Goal: Information Seeking & Learning: Stay updated

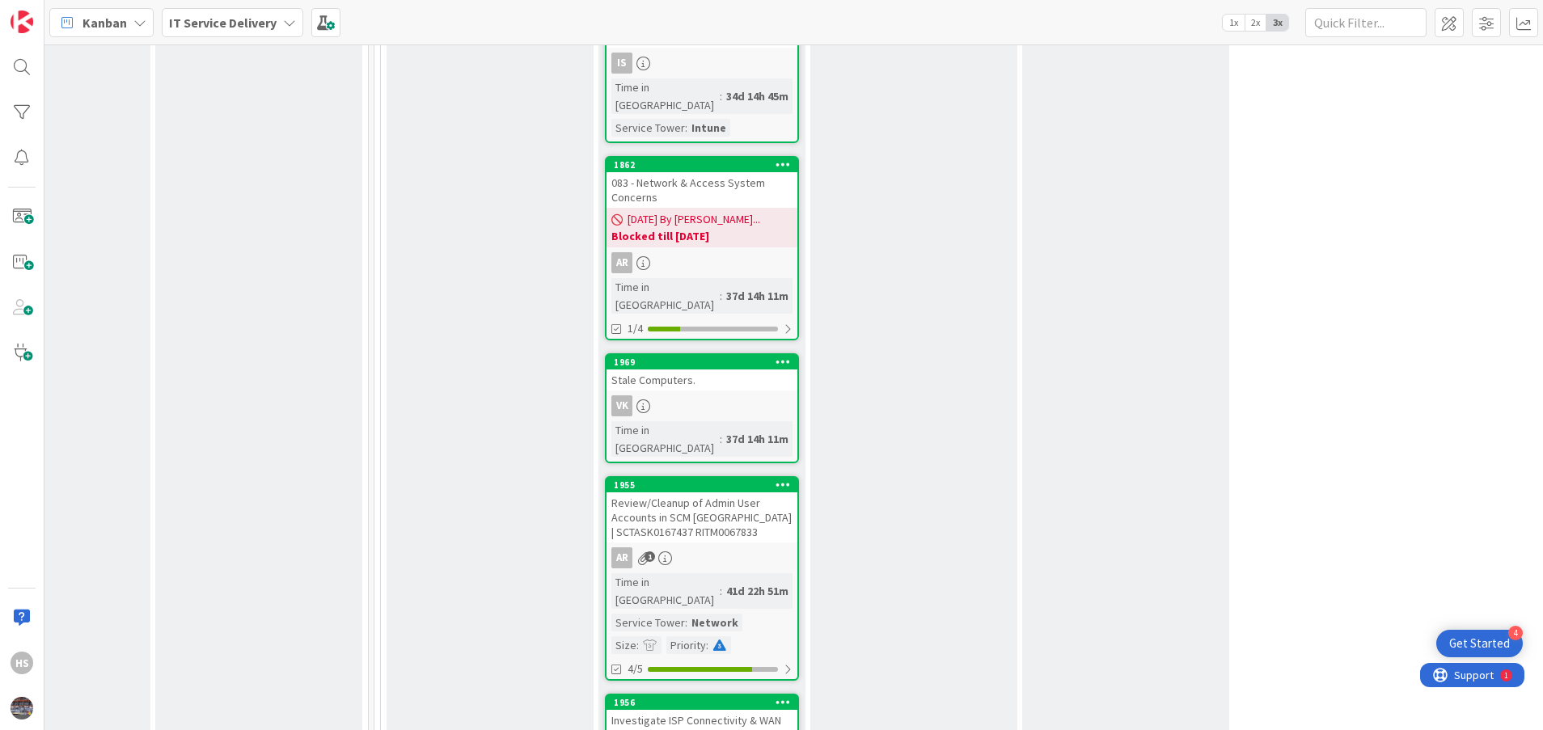
scroll to position [2065, 749]
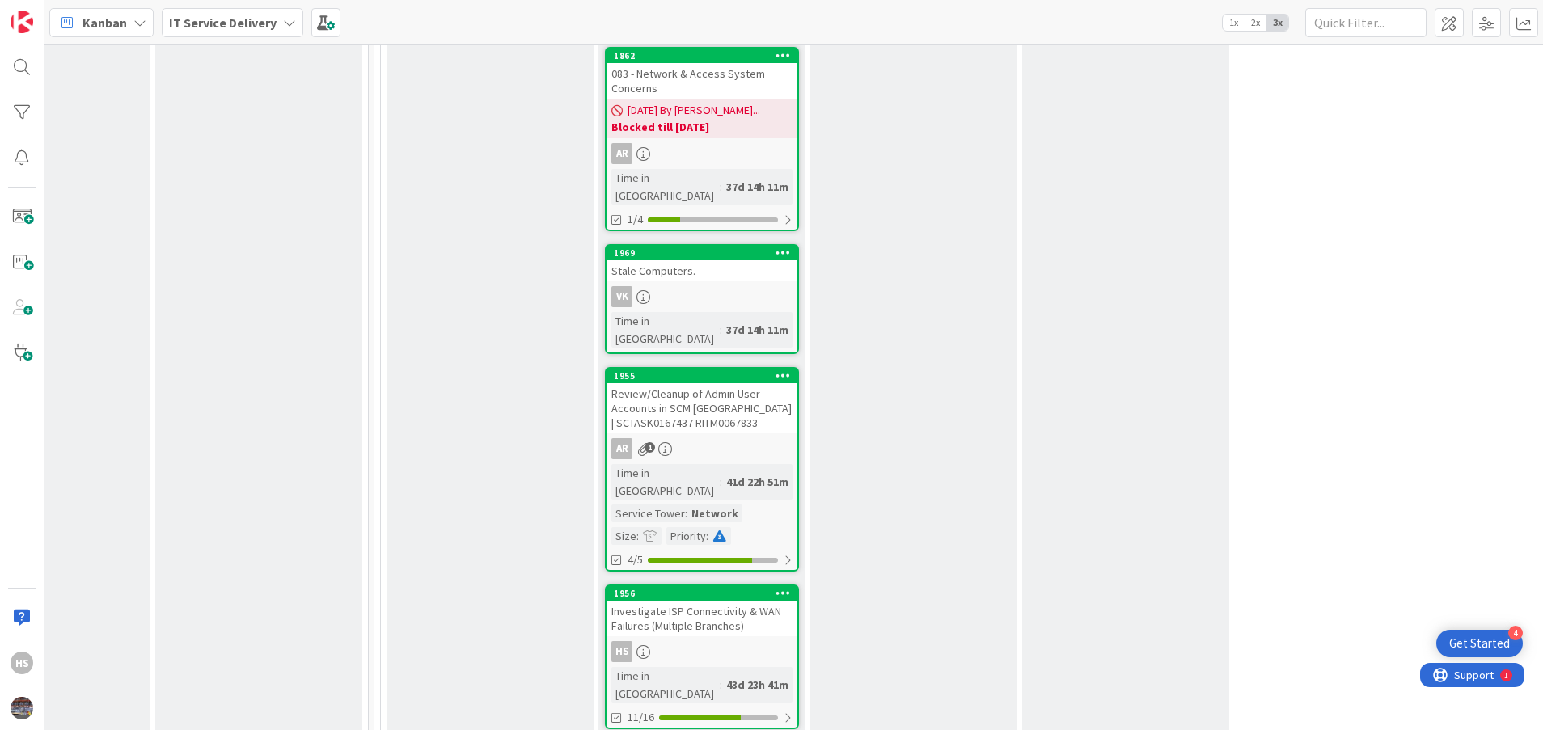
click at [659, 601] on div "Investigate ISP Connectivity & WAN Failures (Multiple Branches)" at bounding box center [701, 619] width 191 height 36
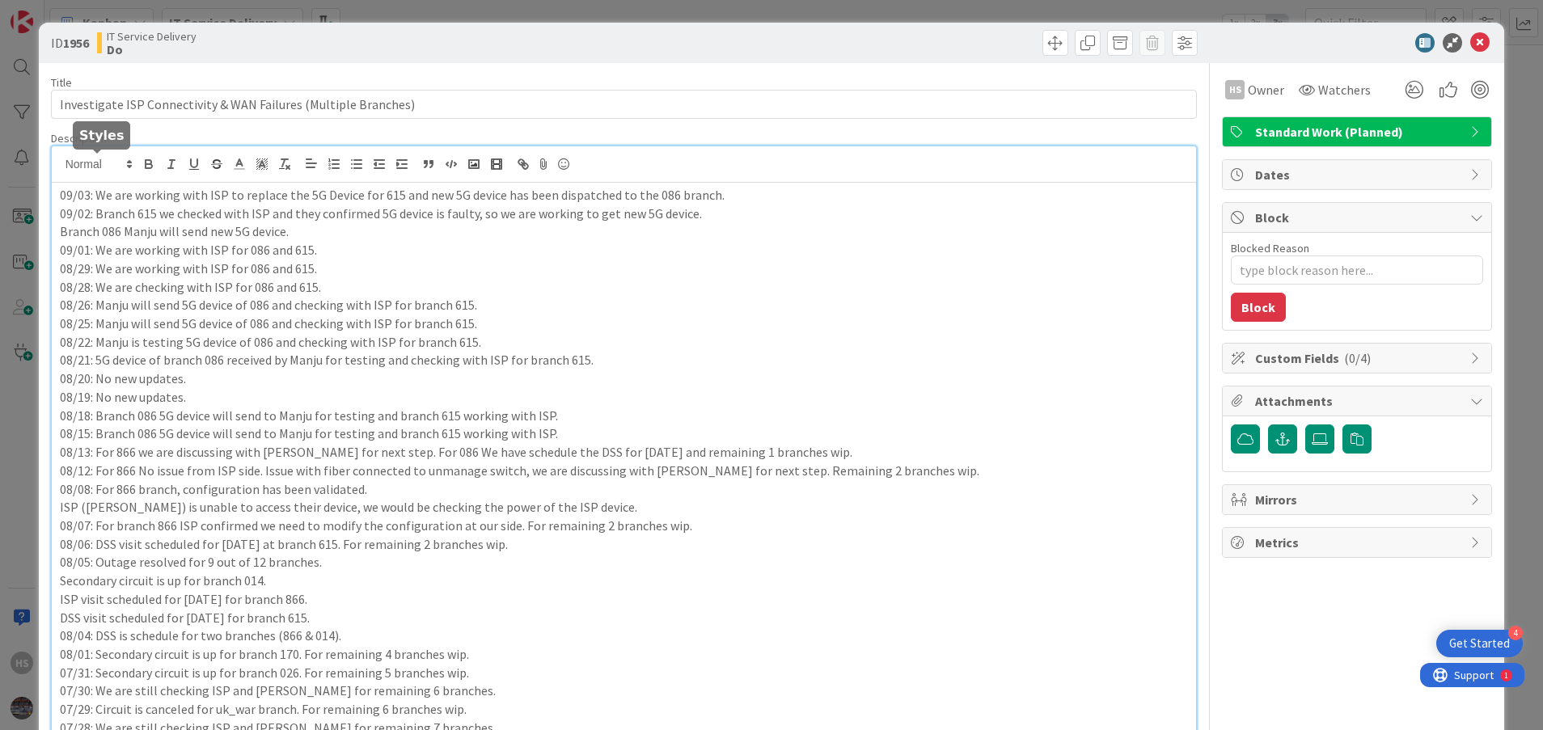
click at [61, 172] on div "09/03: We are working with ISP to replace the 5G Device for 615 and new 5G devi…" at bounding box center [624, 715] width 1145 height 1139
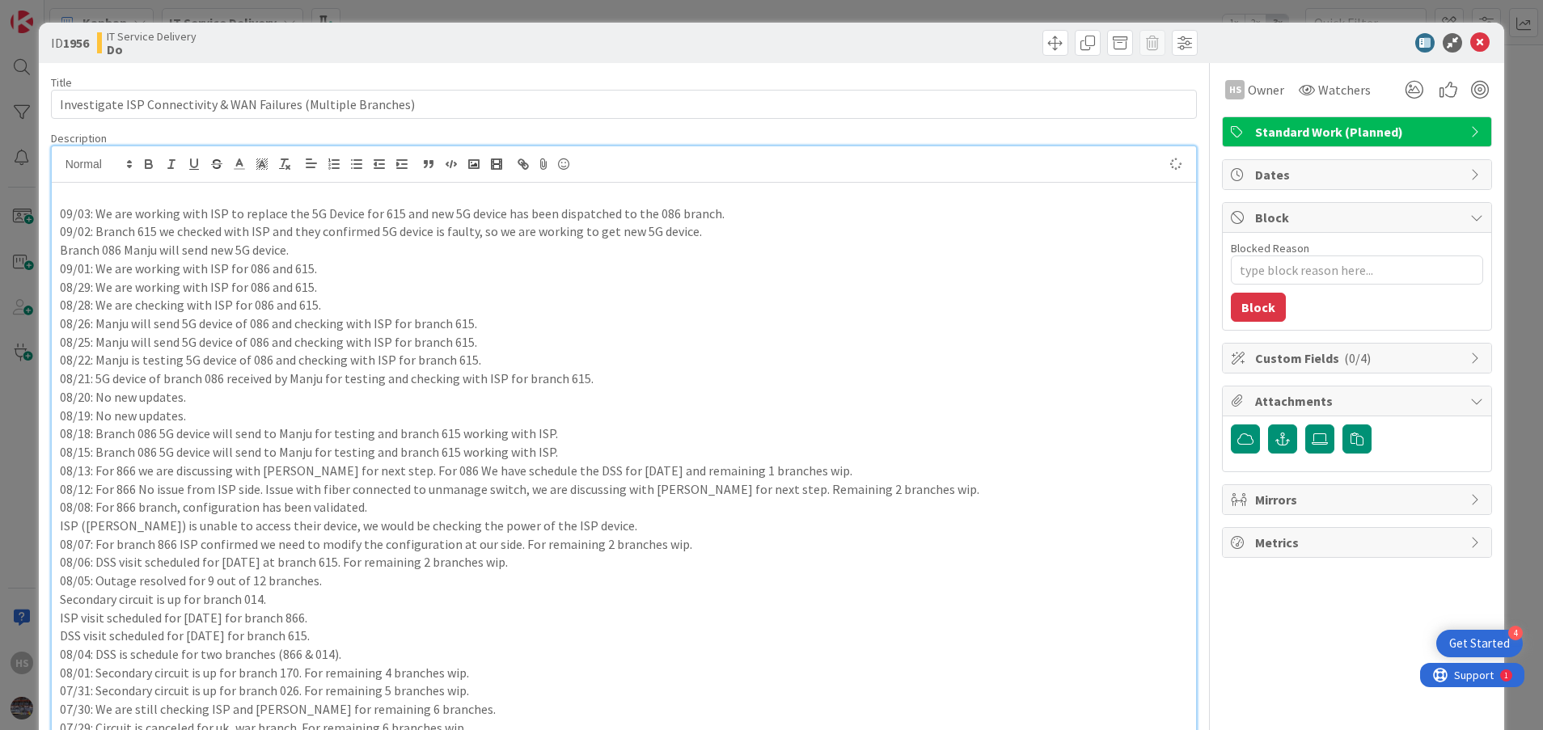
type textarea "x"
click at [1012, 395] on p "08/20: No new updates." at bounding box center [624, 397] width 1129 height 19
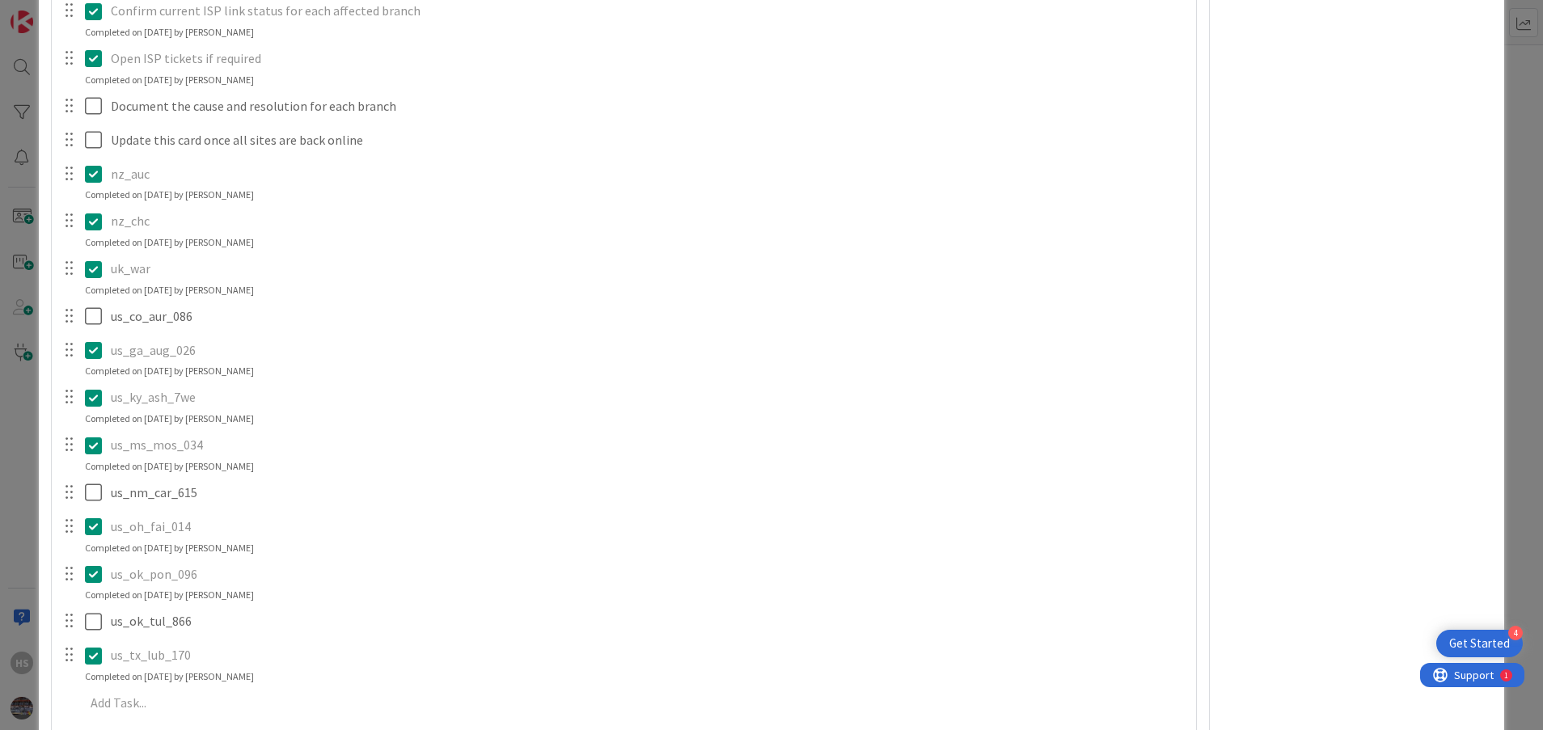
scroll to position [1606, 0]
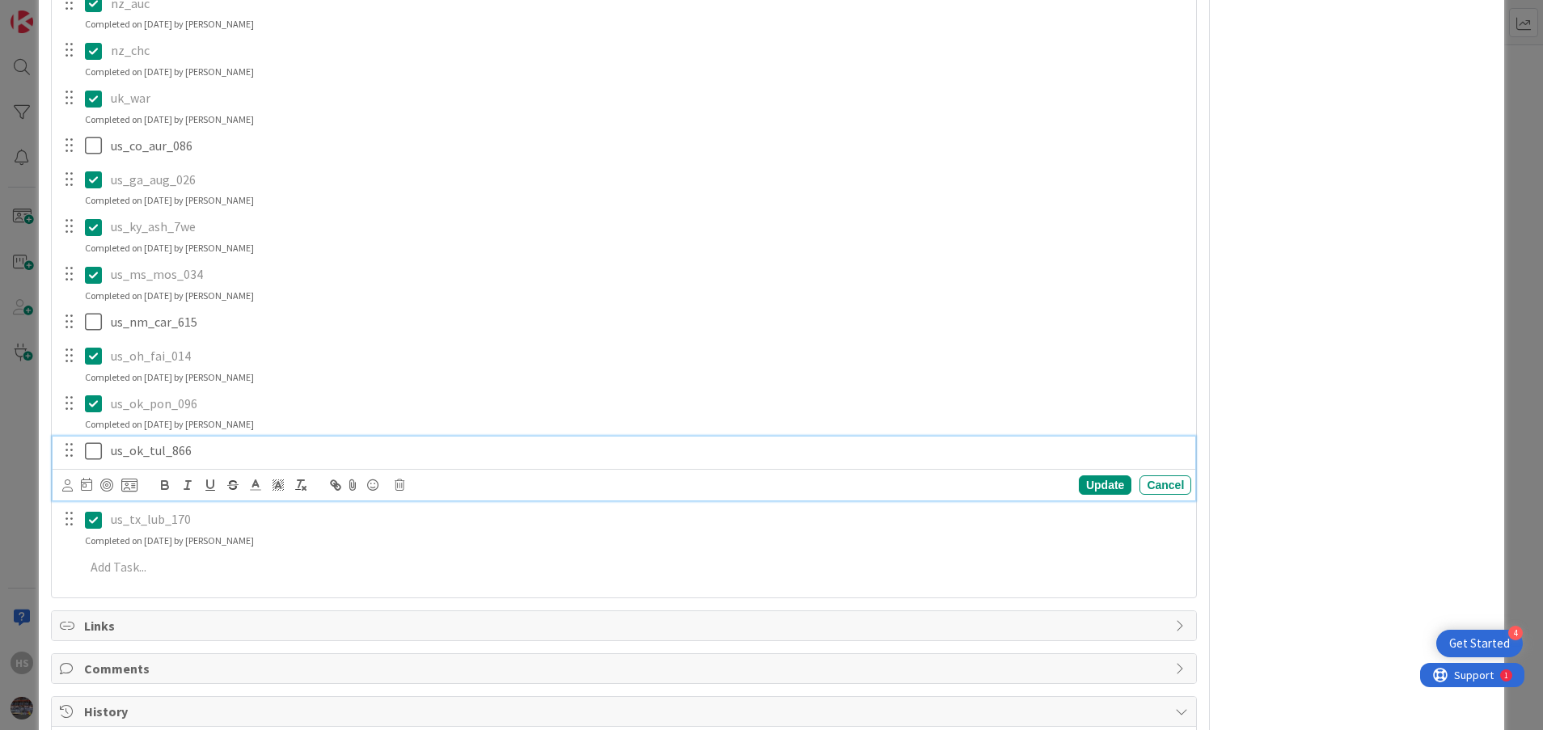
click at [97, 456] on icon at bounding box center [93, 450] width 17 height 19
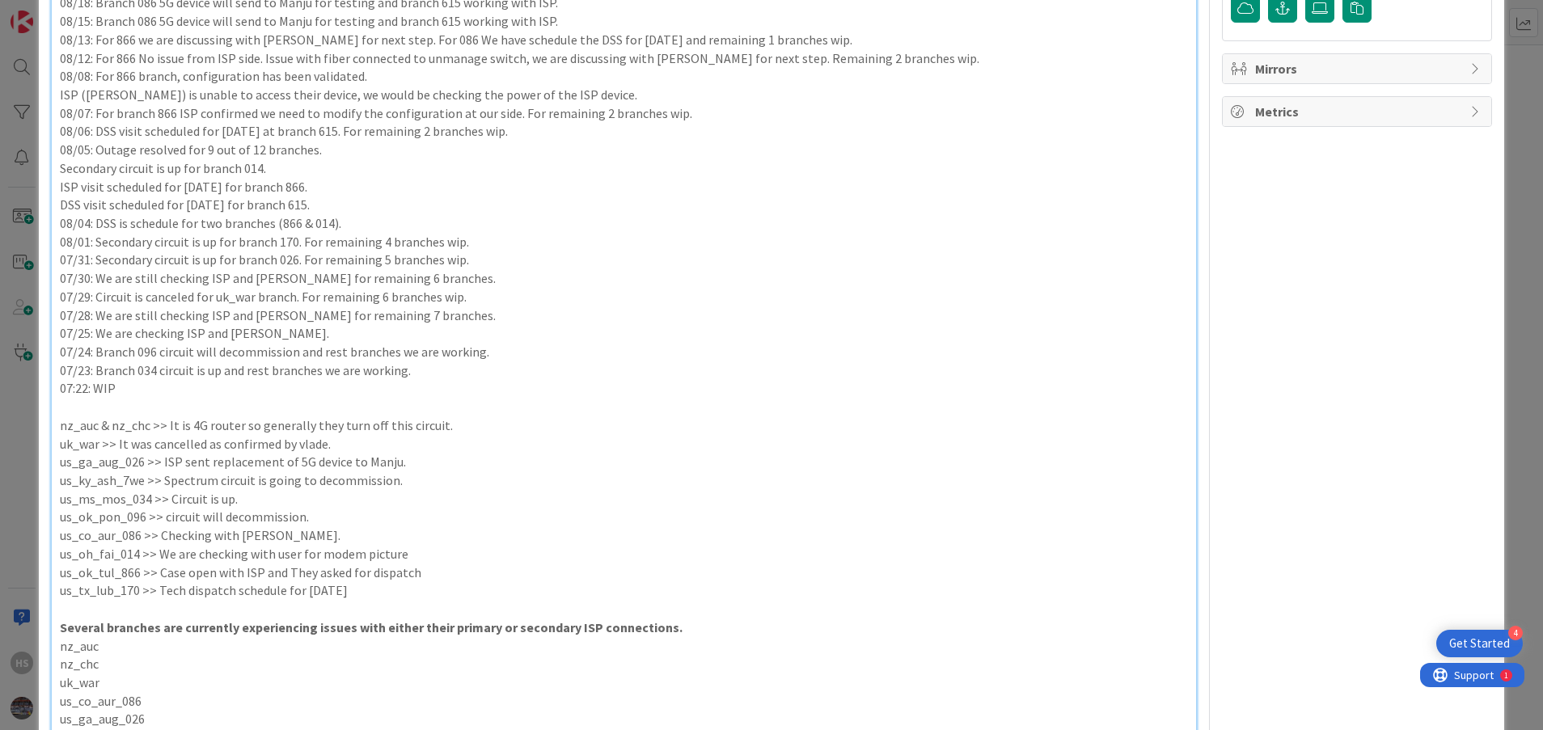
scroll to position [0, 0]
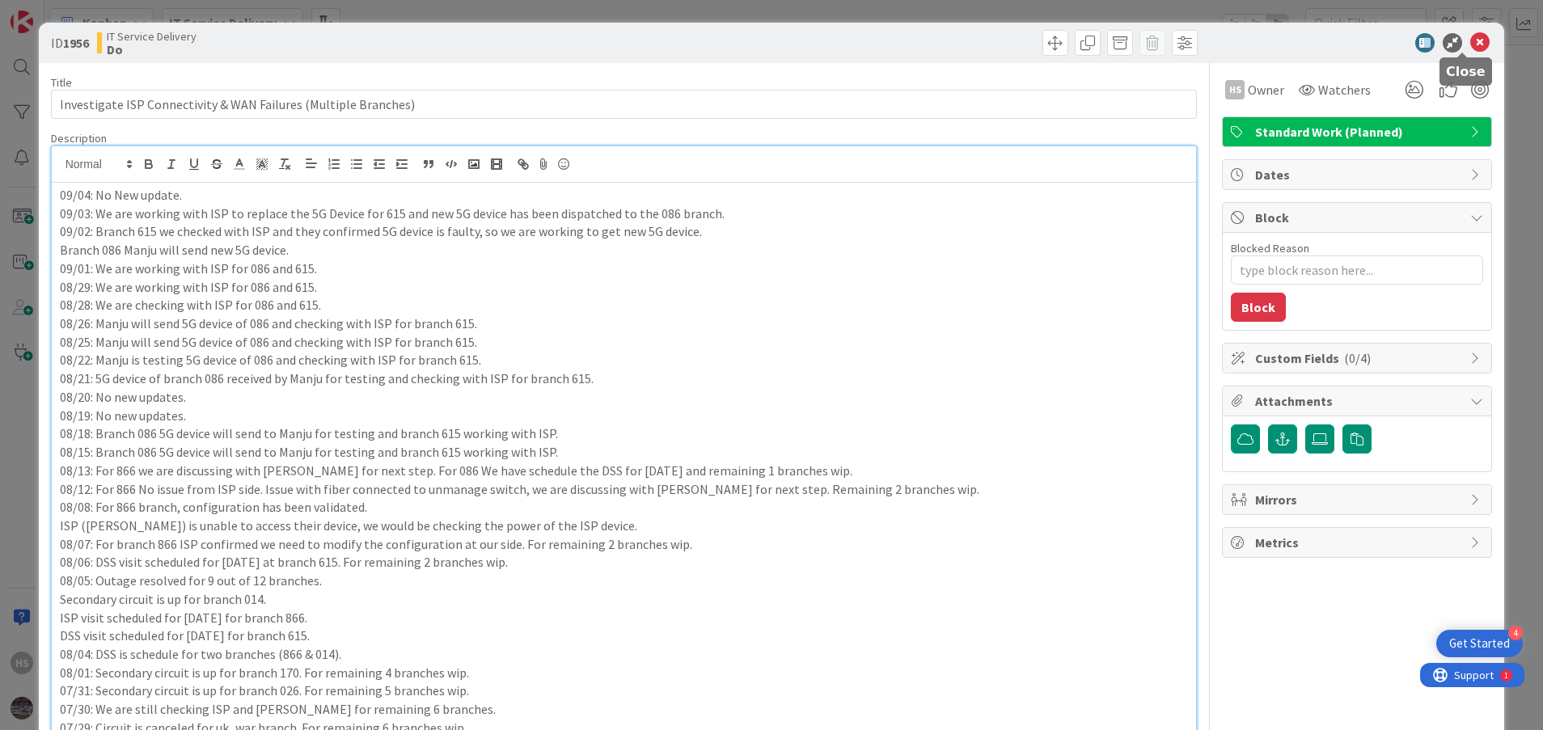
click at [1470, 33] on icon at bounding box center [1479, 42] width 19 height 19
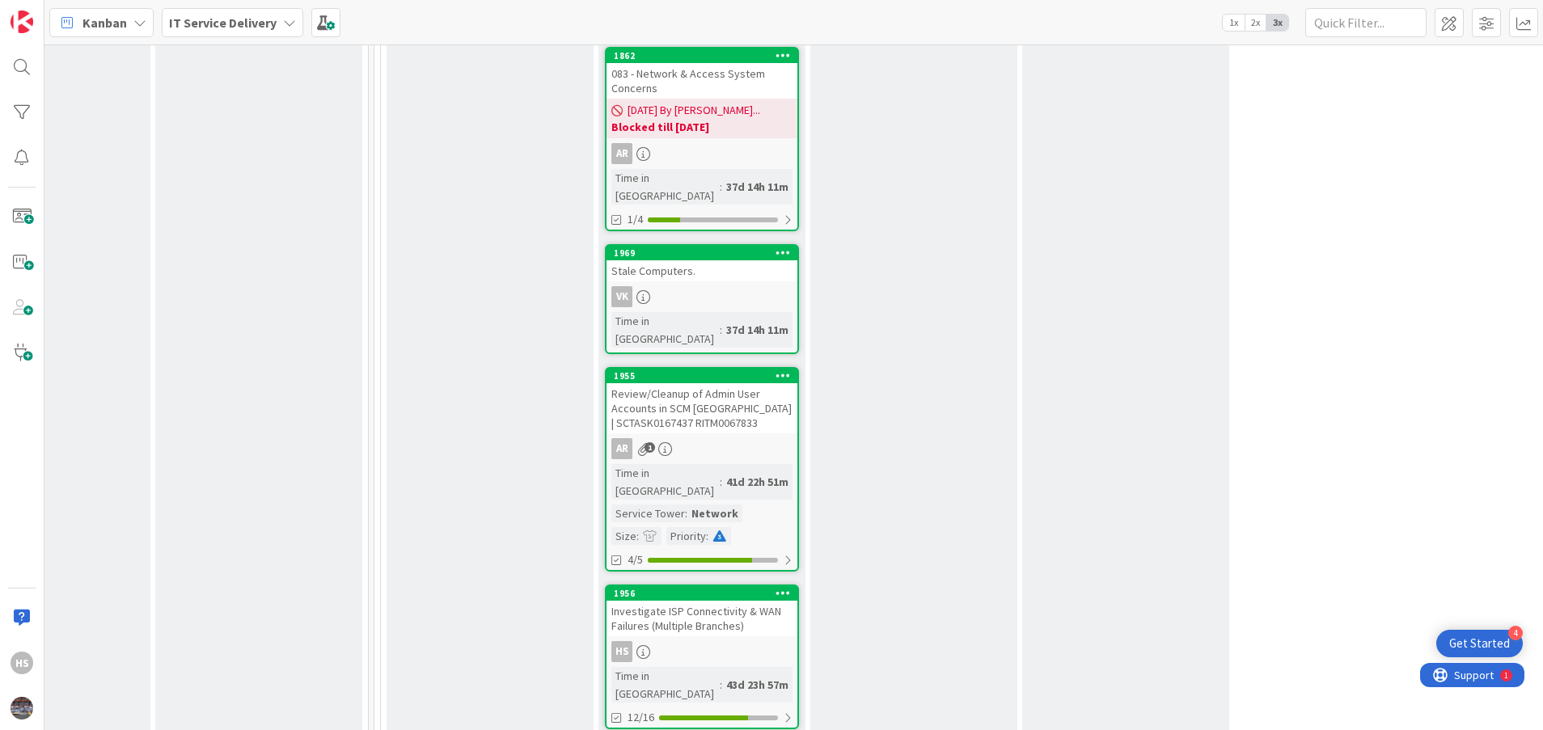
click at [698, 601] on div "Investigate ISP Connectivity & WAN Failures (Multiple Branches)" at bounding box center [701, 619] width 191 height 36
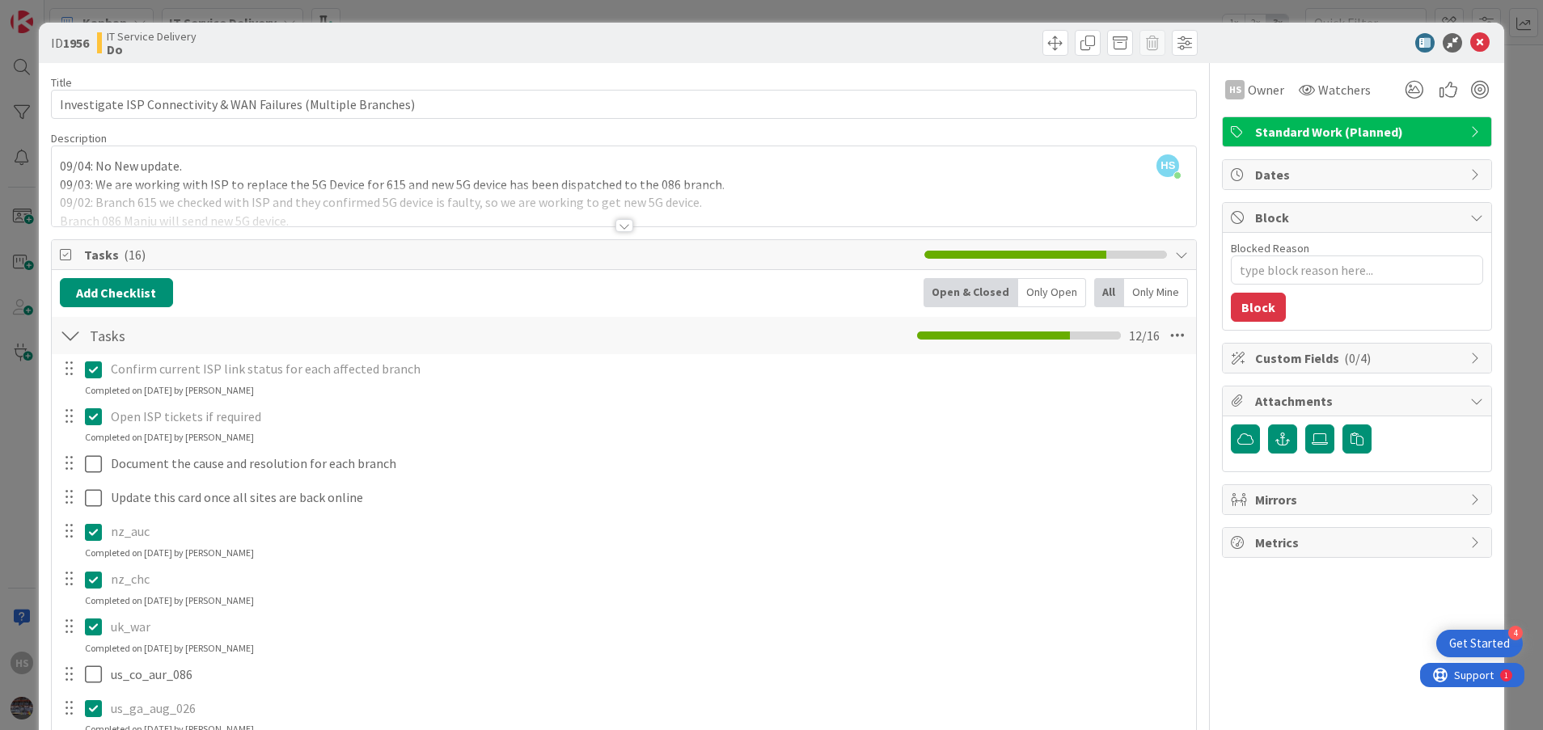
click at [620, 224] on div at bounding box center [624, 225] width 18 height 13
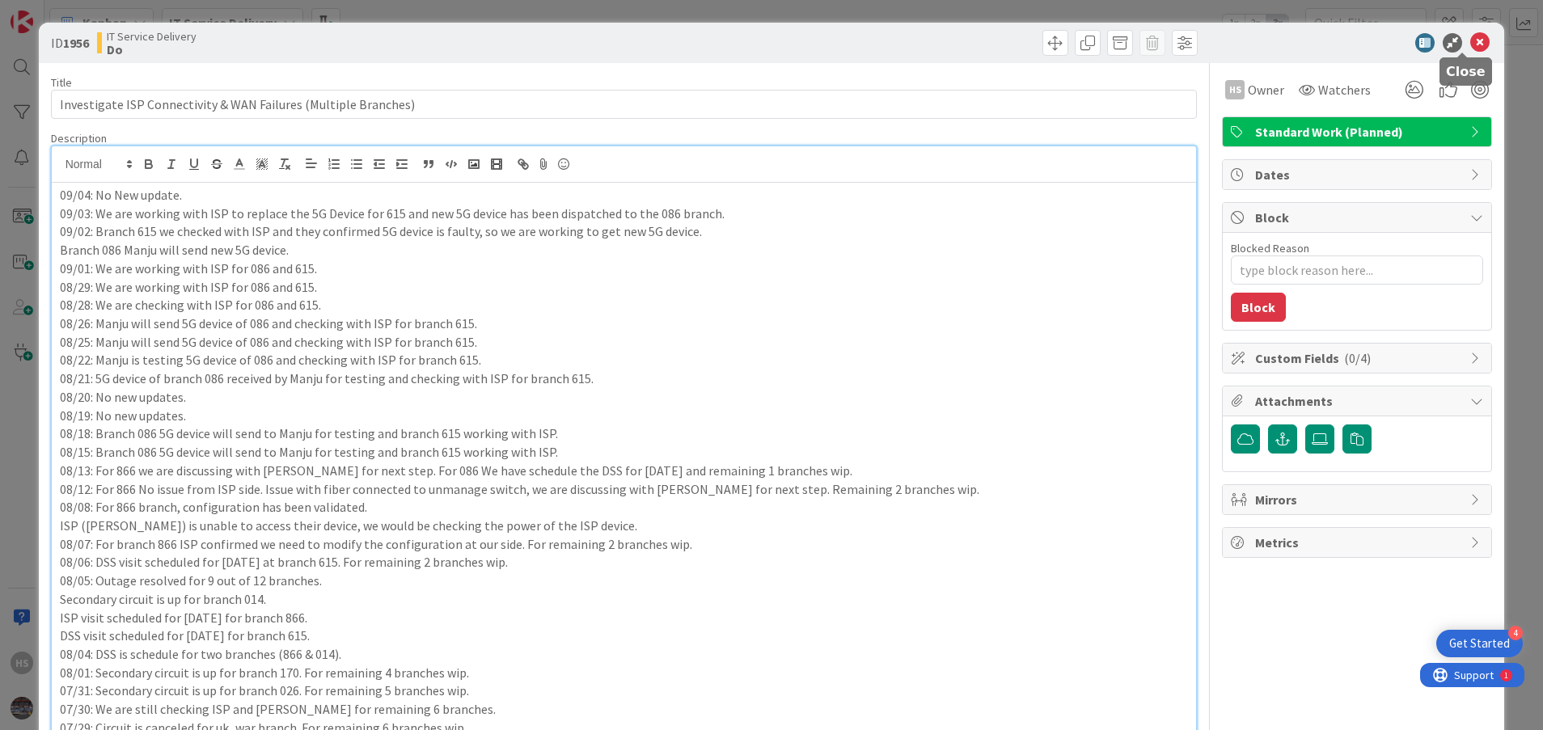
click at [1470, 40] on icon at bounding box center [1479, 42] width 19 height 19
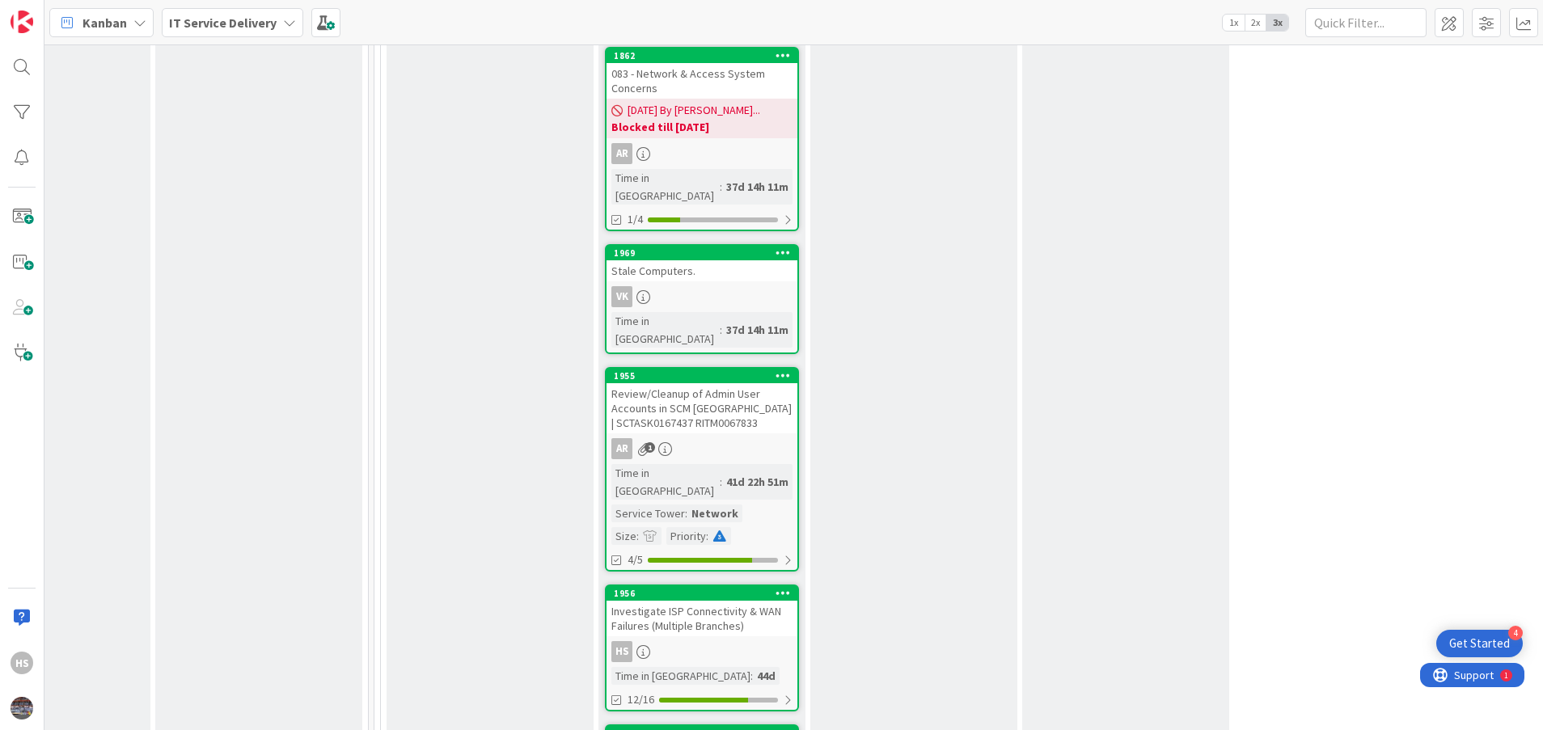
click at [753, 601] on div "Investigate ISP Connectivity & WAN Failures (Multiple Branches)" at bounding box center [701, 619] width 191 height 36
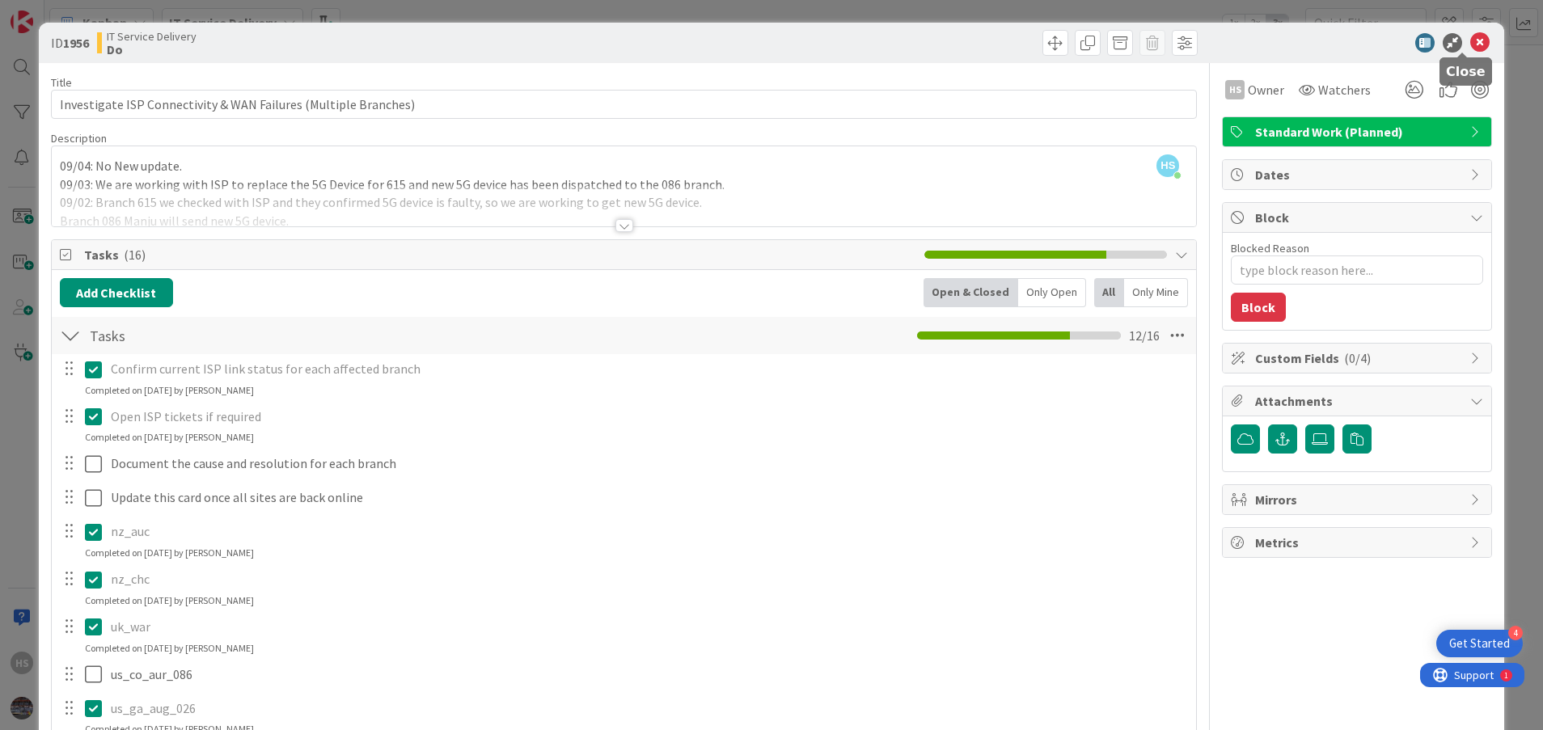
click at [1470, 48] on icon at bounding box center [1479, 42] width 19 height 19
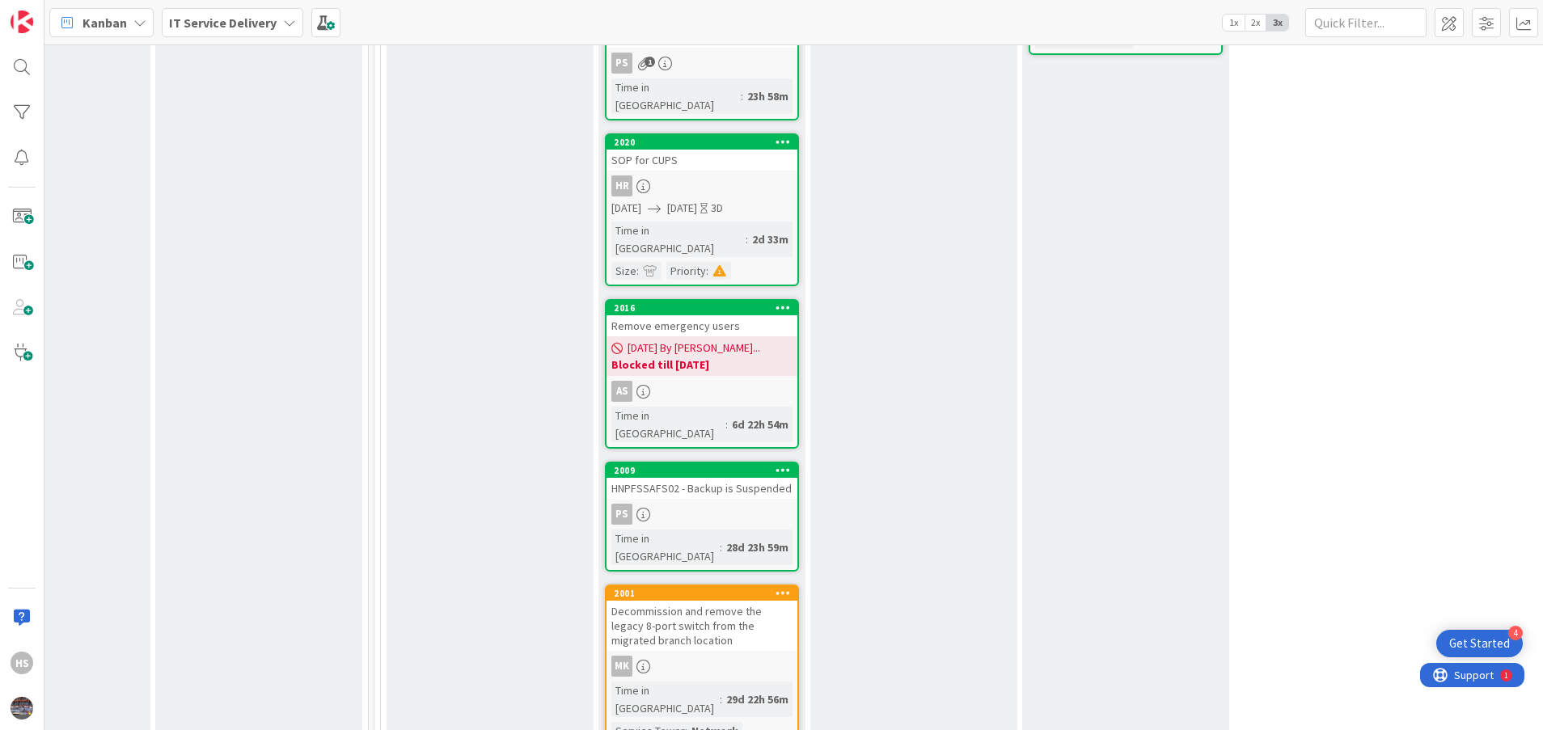
scroll to position [1041, 749]
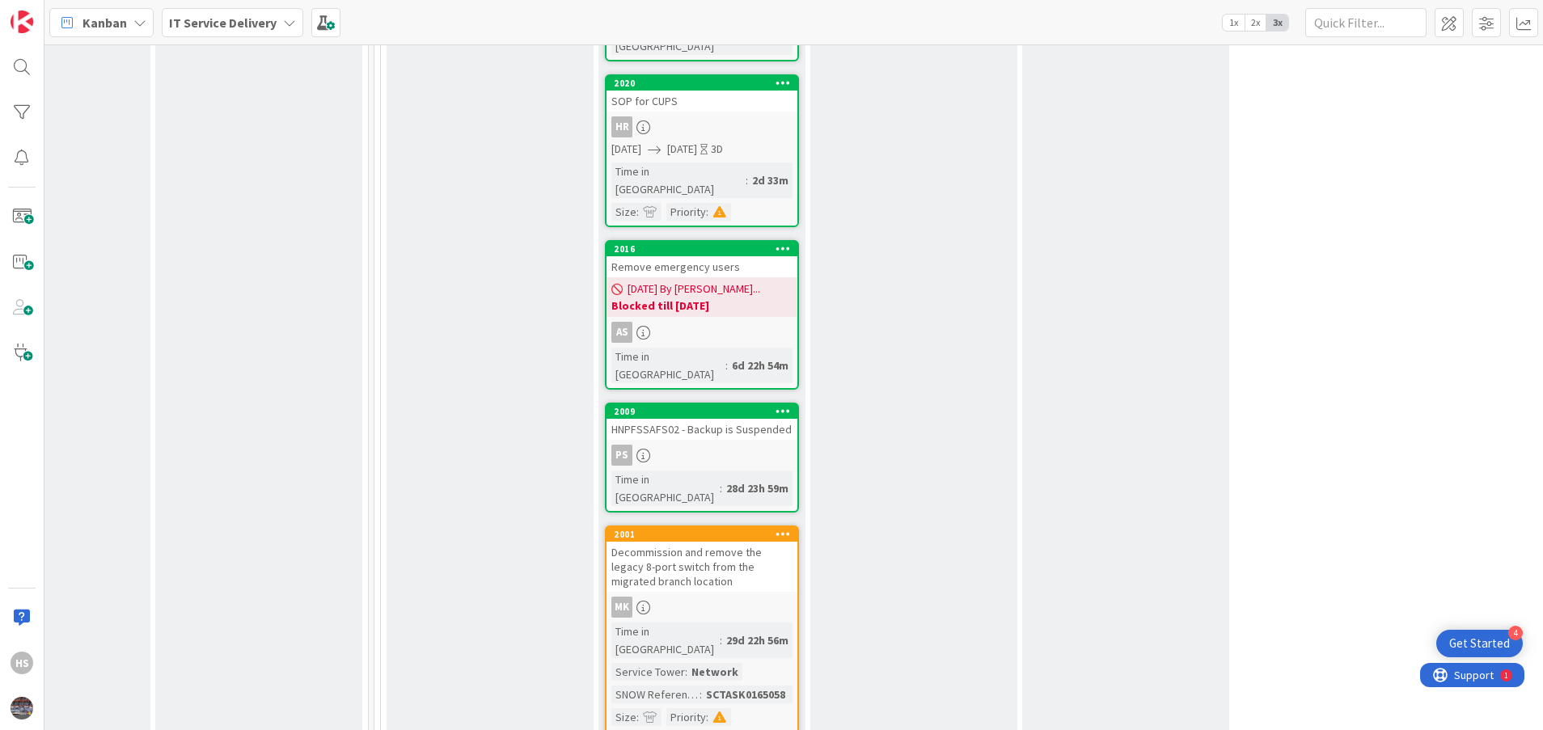
click at [705, 542] on div "Decommission and remove the legacy 8-port switch from the migrated branch locat…" at bounding box center [701, 567] width 191 height 50
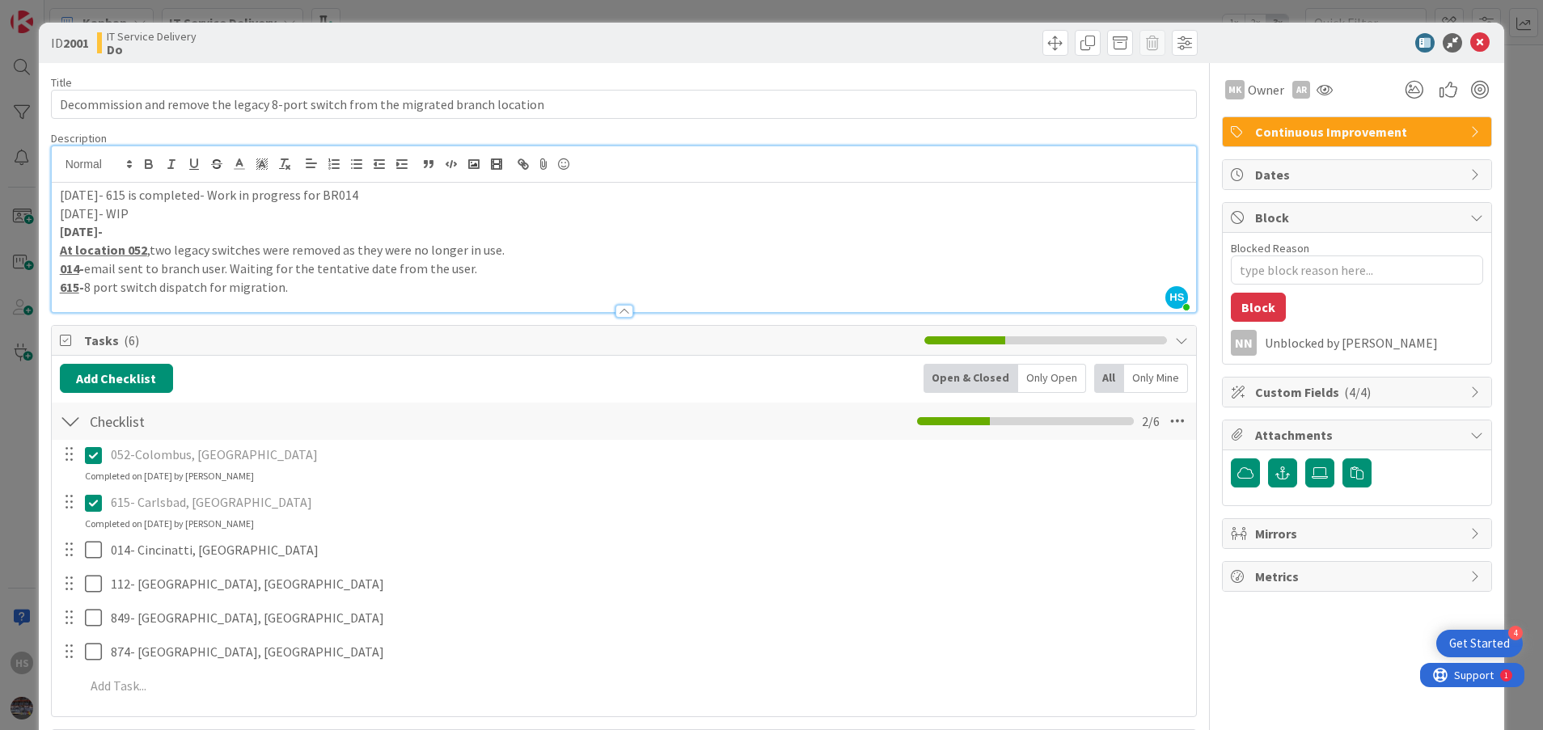
click at [53, 158] on div "HS Hitesh Srivastava just joined 9/3/2025- 615 is completed- Work in progress f…" at bounding box center [624, 229] width 1145 height 166
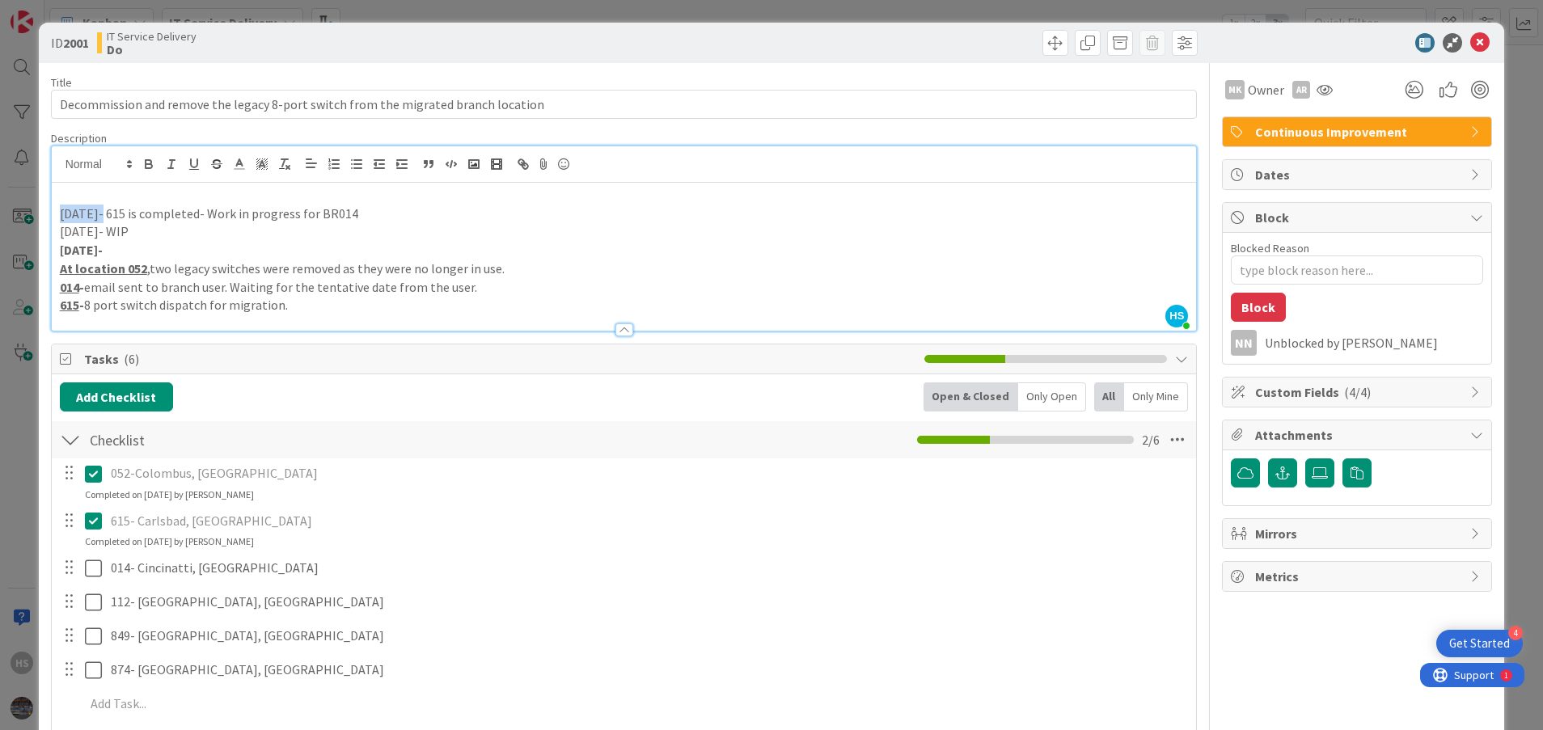
drag, startPoint x: 58, startPoint y: 210, endPoint x: 103, endPoint y: 209, distance: 45.3
click at [103, 209] on div "9/3/2025- 615 is completed- Work in progress for BR014 8/4/25- WIP 8/6/25- At l…" at bounding box center [624, 257] width 1145 height 148
copy p "9/3/2025"
click at [76, 193] on p at bounding box center [624, 195] width 1129 height 19
paste div
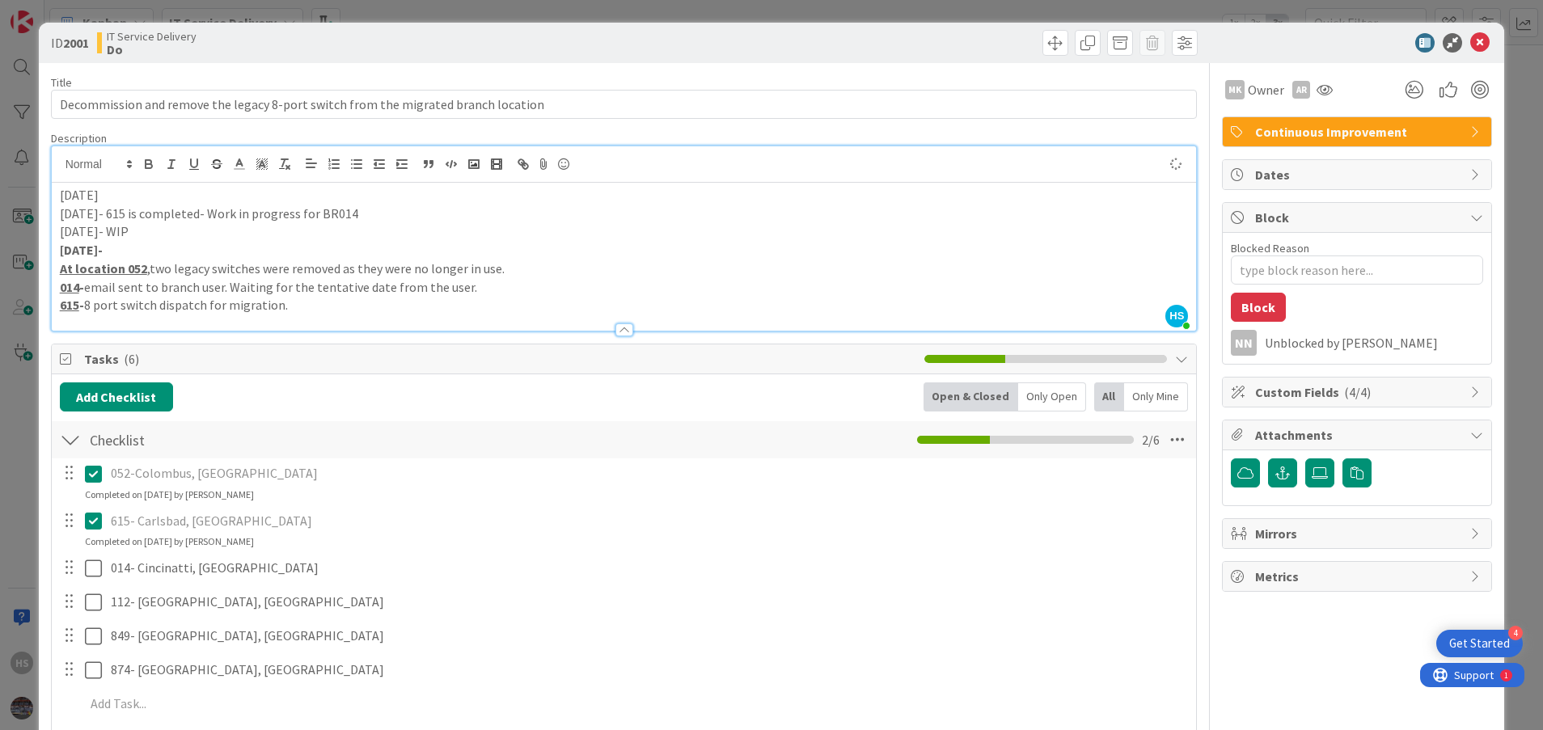
click at [76, 193] on p "9/3/2025" at bounding box center [624, 195] width 1129 height 19
type textarea "x"
click at [133, 200] on p "9/4/2025" at bounding box center [624, 195] width 1129 height 19
click at [273, 212] on p "9/3/2025- 615 is completed- Work in progress for BR014" at bounding box center [624, 214] width 1129 height 19
type textarea "x"
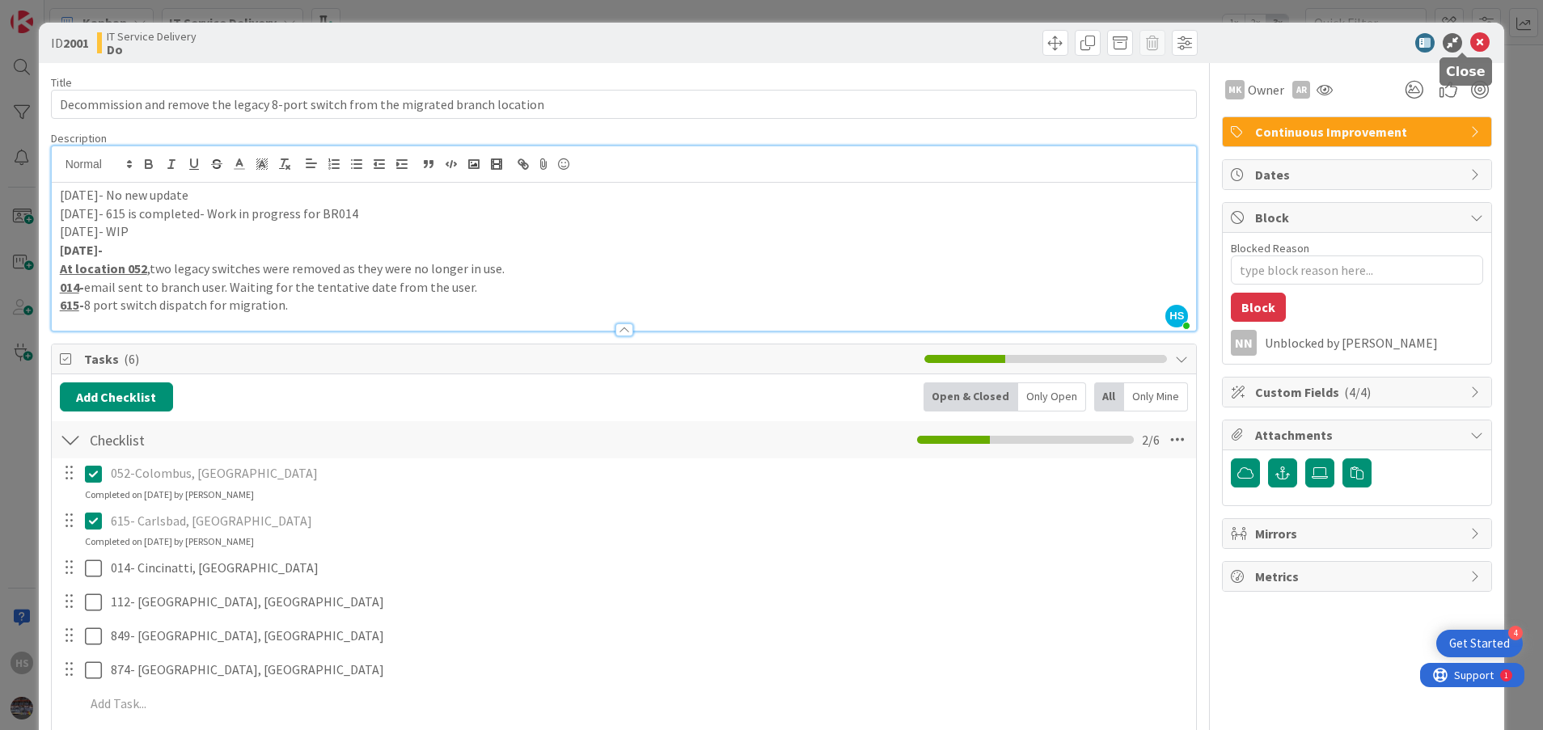
click at [1470, 45] on icon at bounding box center [1479, 42] width 19 height 19
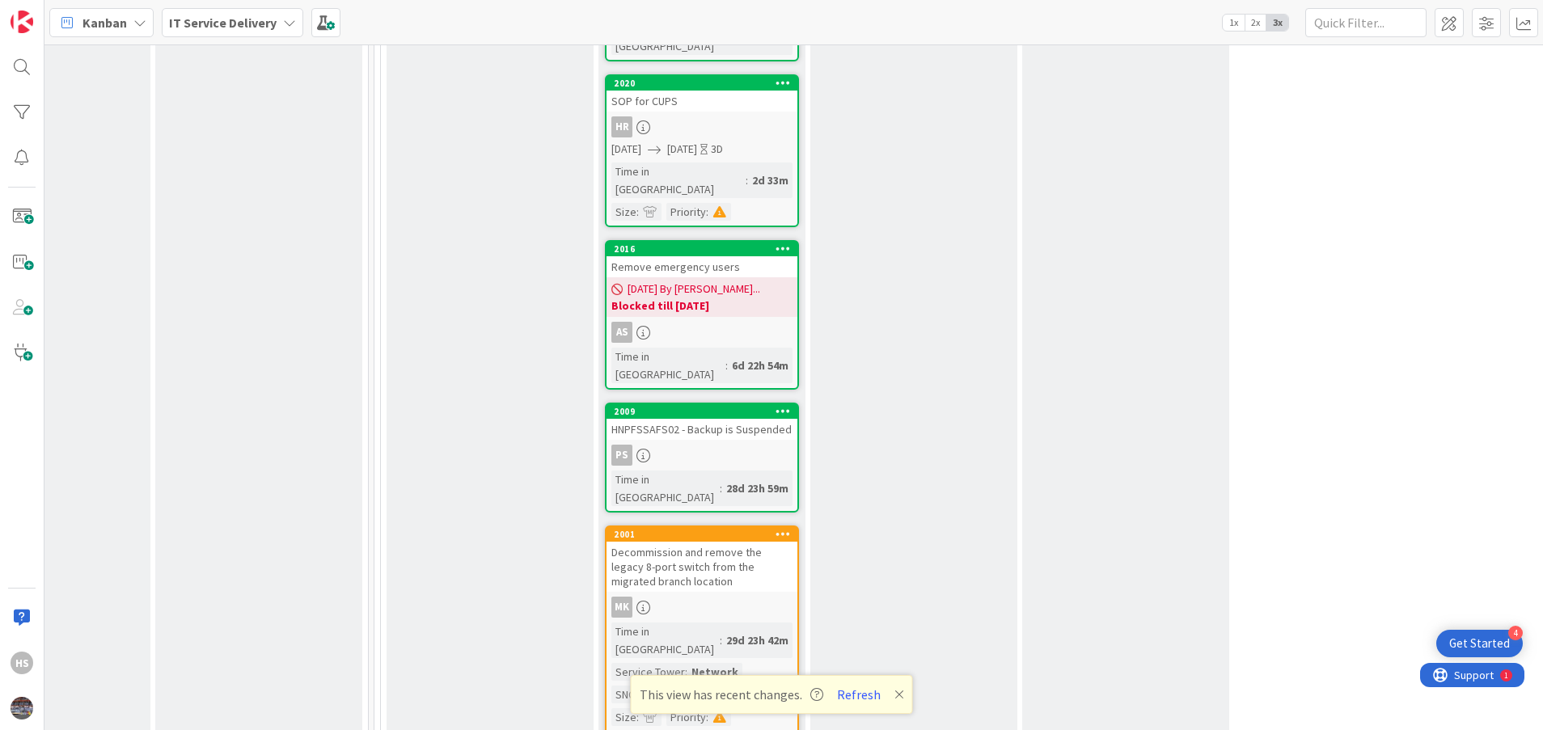
click at [855, 699] on button "Refresh" at bounding box center [858, 694] width 55 height 21
